Goal: Task Accomplishment & Management: Use online tool/utility

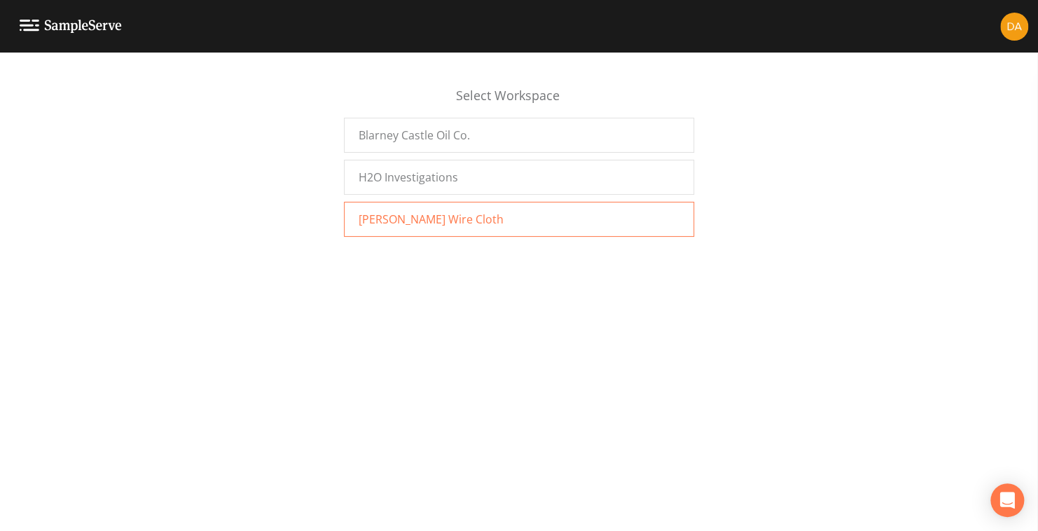
click at [401, 212] on span "Wayne Wire Cloth" at bounding box center [431, 219] width 145 height 17
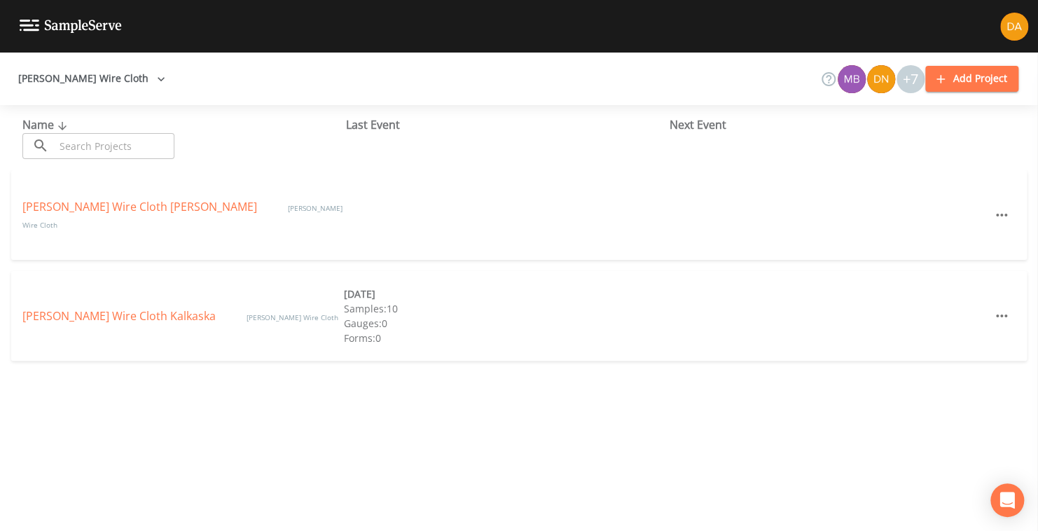
click at [154, 72] on icon "button" at bounding box center [161, 79] width 14 height 14
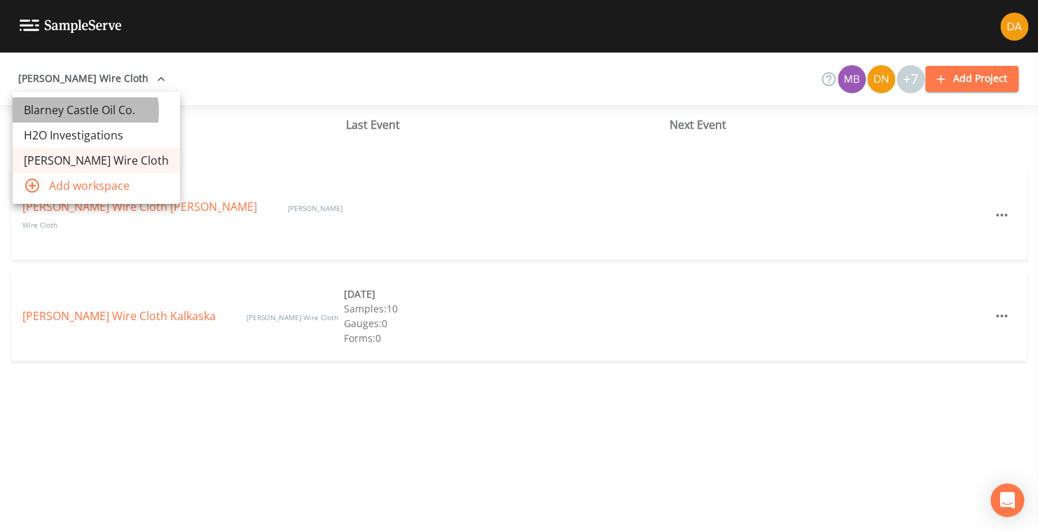
click at [85, 111] on link "Blarney Castle Oil Co." at bounding box center [96, 109] width 167 height 25
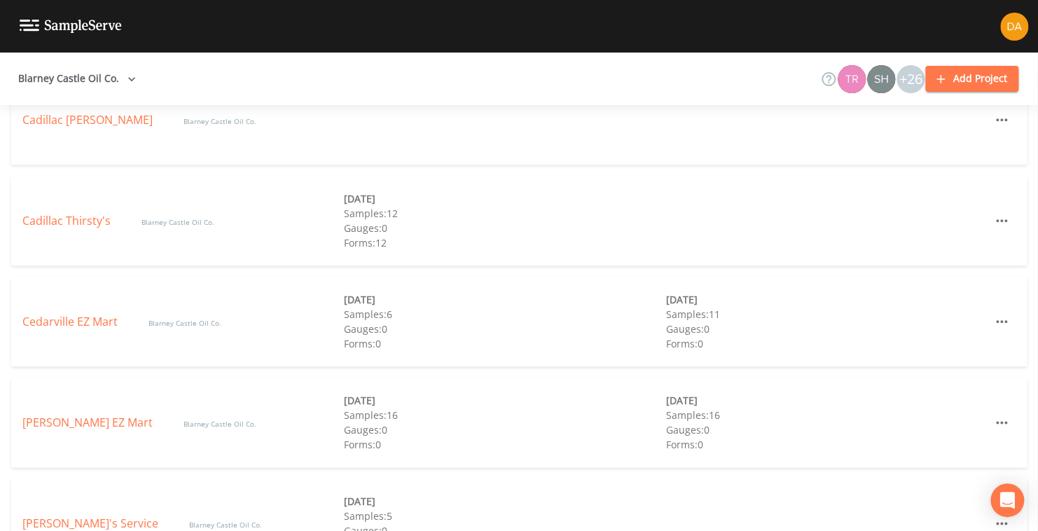
scroll to position [771, 0]
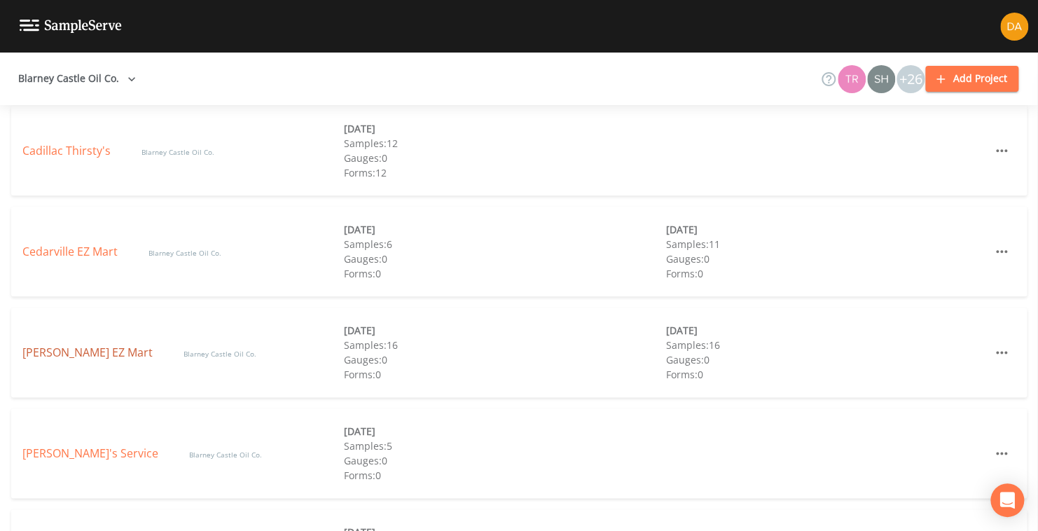
click at [71, 352] on link "[PERSON_NAME] EZ Mart" at bounding box center [88, 352] width 133 height 15
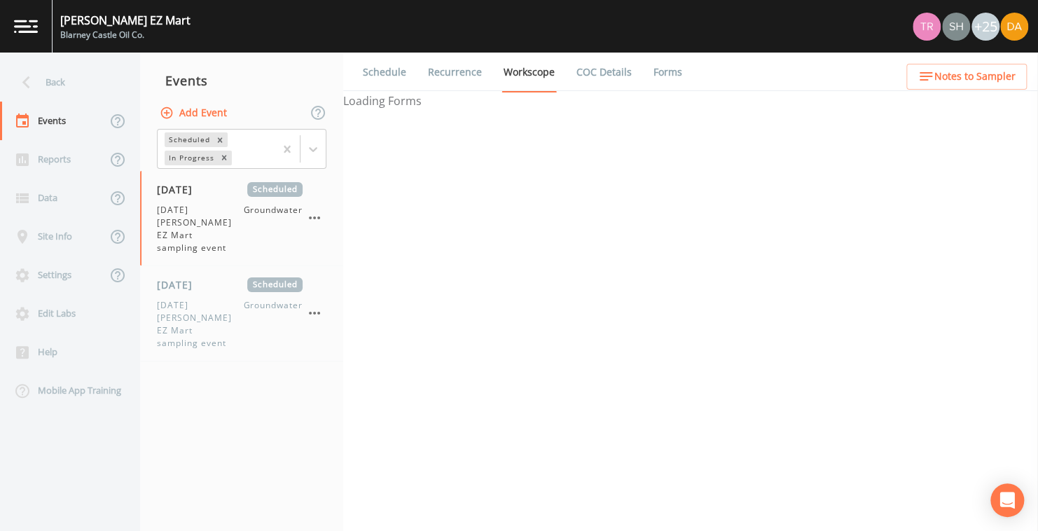
select select "0b1af911-289b-4d7b-9fdf-156f6d27a2cf"
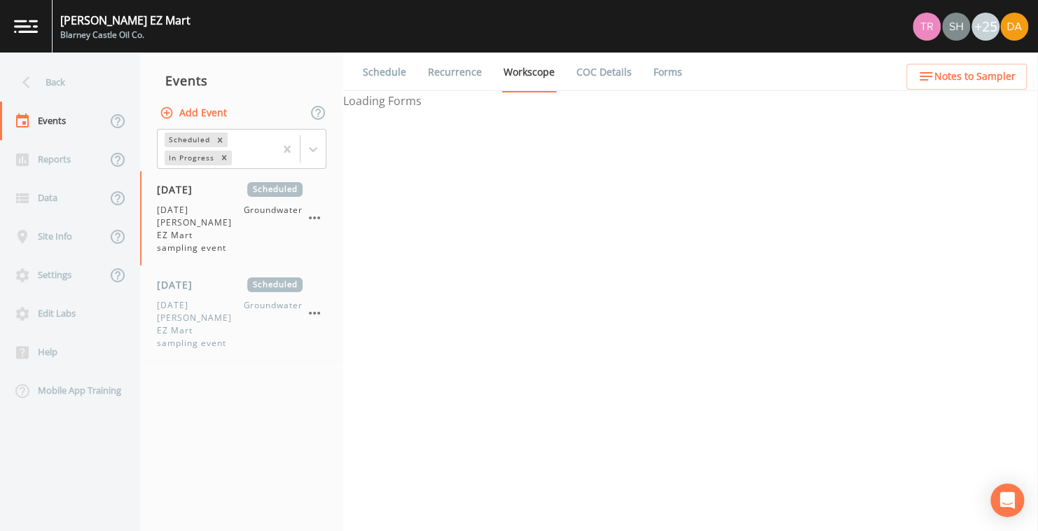
select select "0b1af911-289b-4d7b-9fdf-156f6d27a2cf"
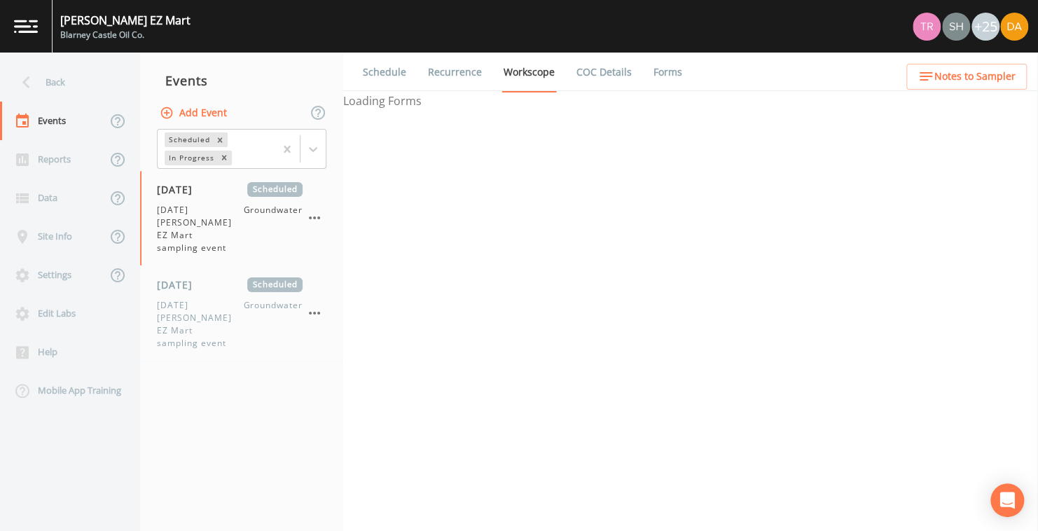
select select "0b1af911-289b-4d7b-9fdf-156f6d27a2cf"
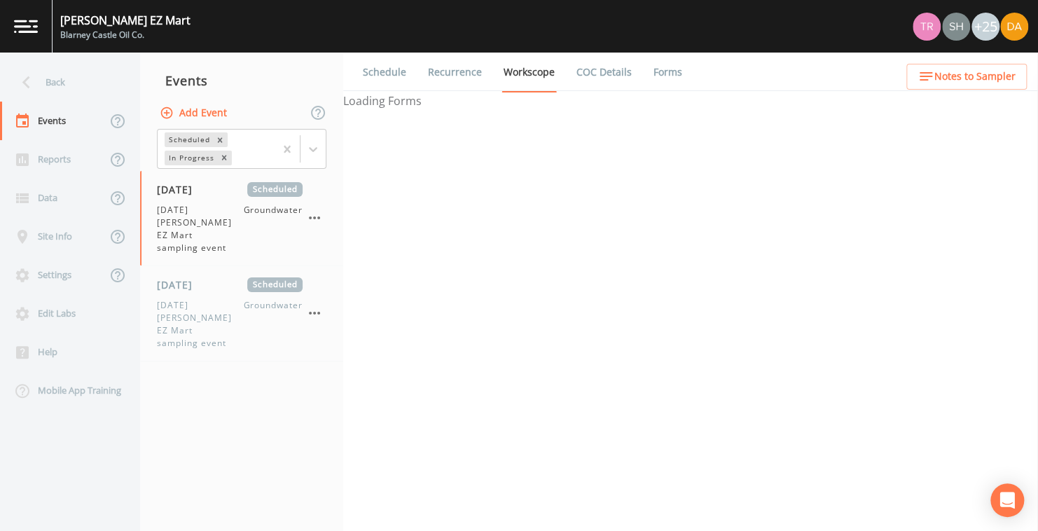
select select "0b1af911-289b-4d7b-9fdf-156f6d27a2cf"
